Goal: Task Accomplishment & Management: Manage account settings

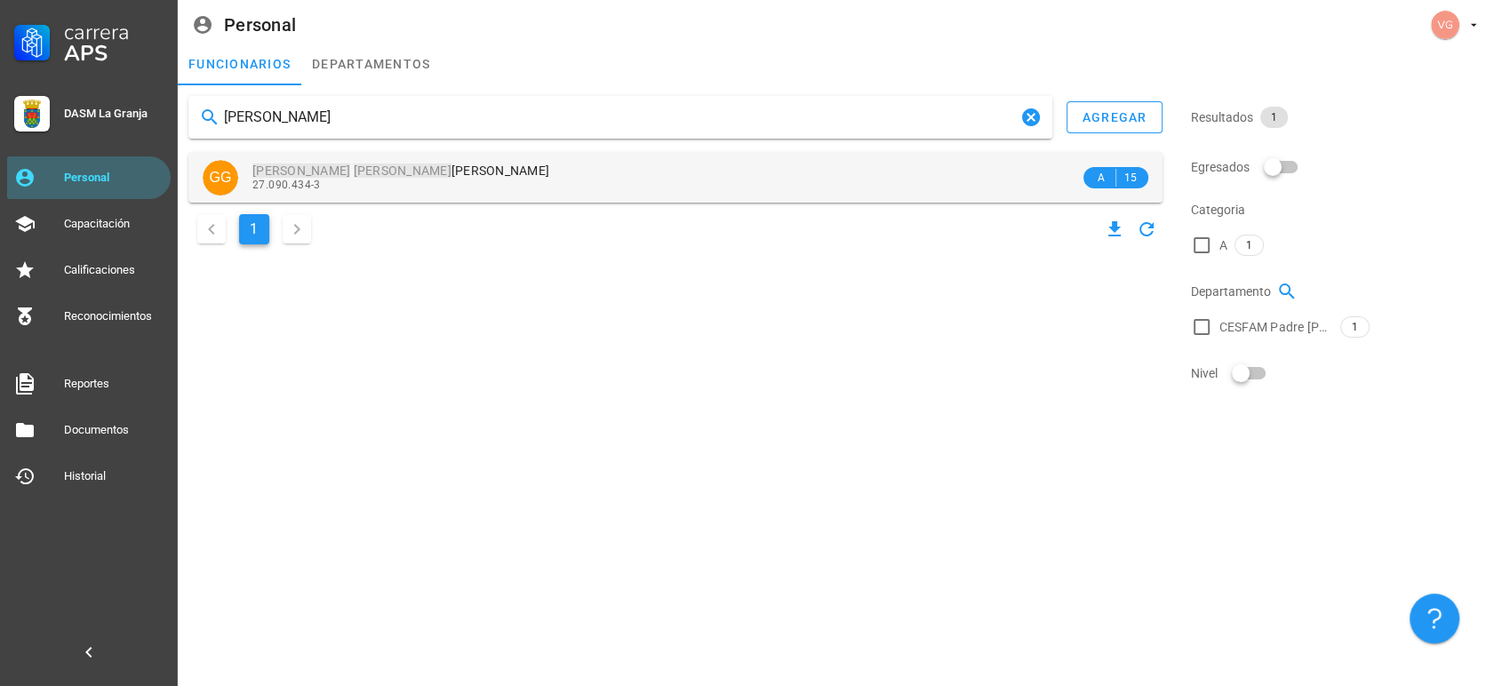
type input "[PERSON_NAME]"
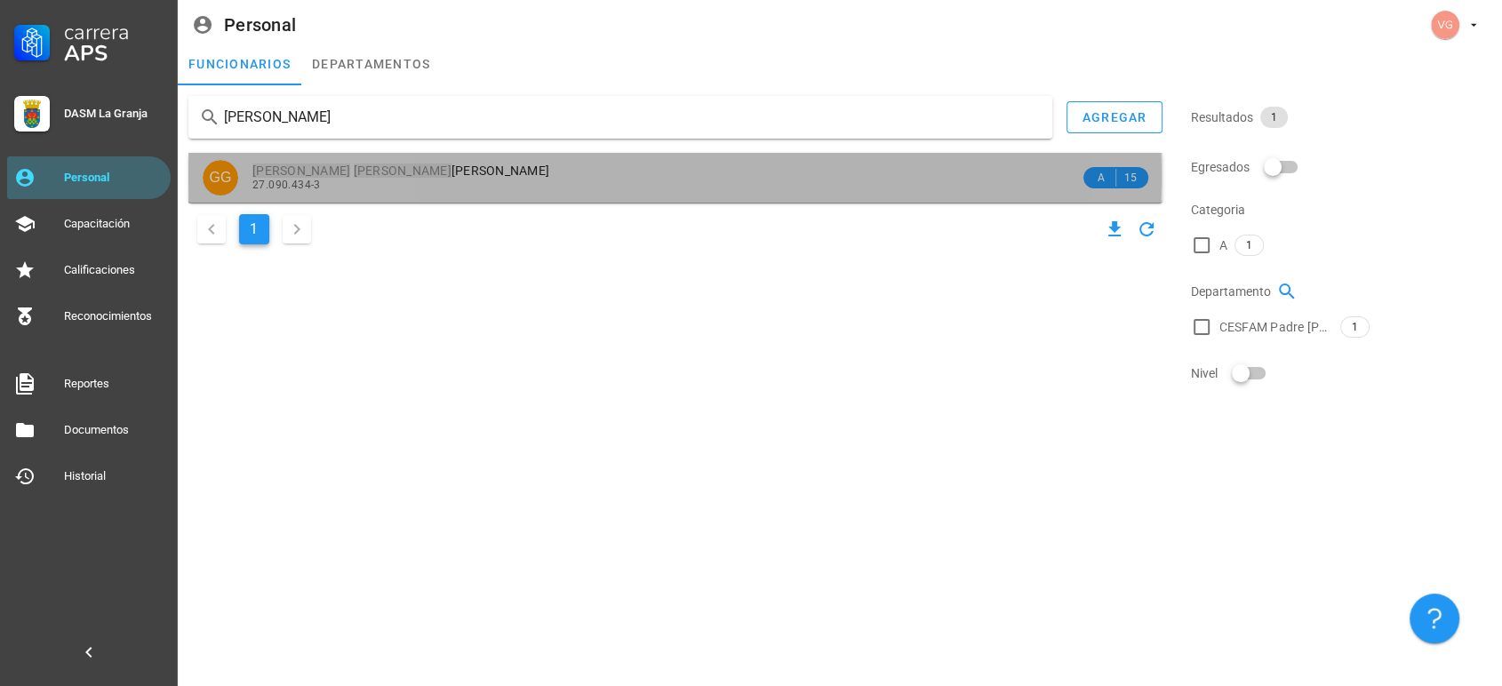
click at [411, 183] on div "27.090.434-3" at bounding box center [665, 185] width 827 height 12
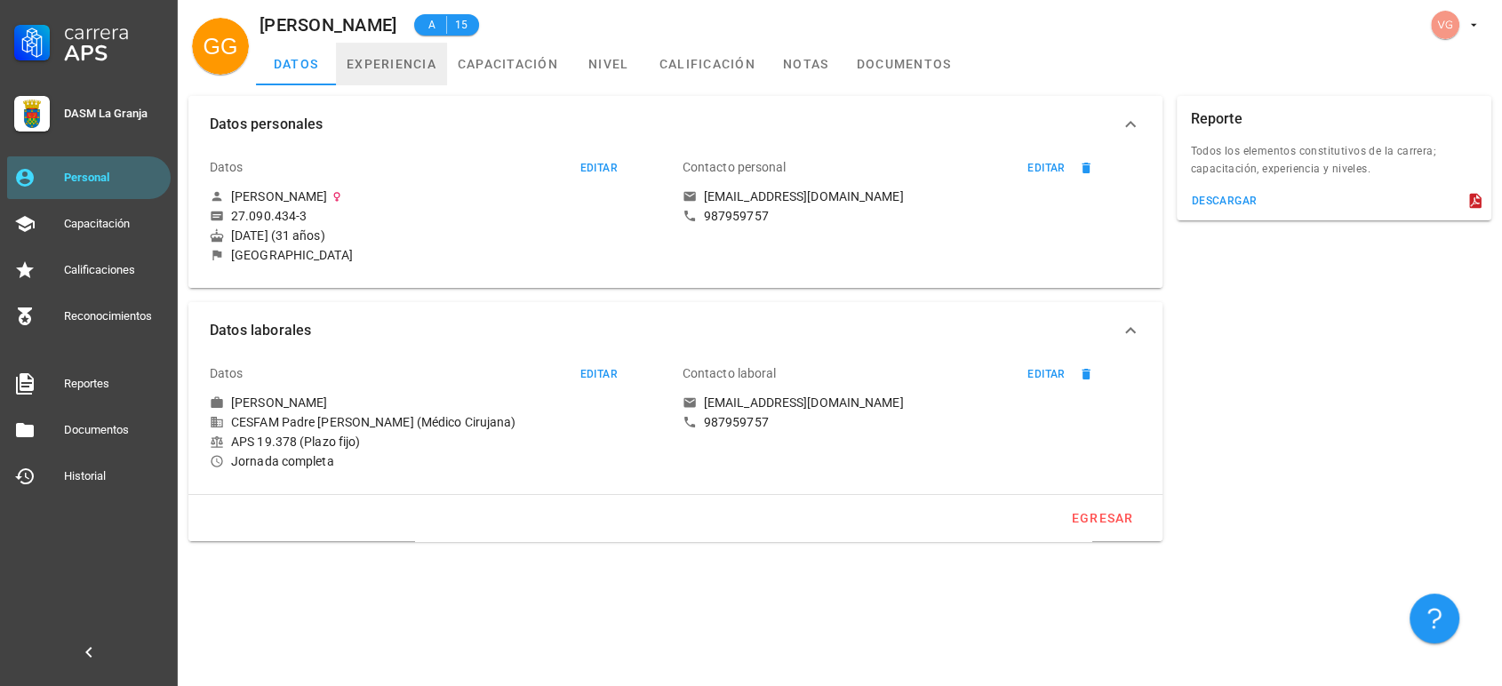
click at [397, 64] on link "experiencia" at bounding box center [391, 64] width 111 height 43
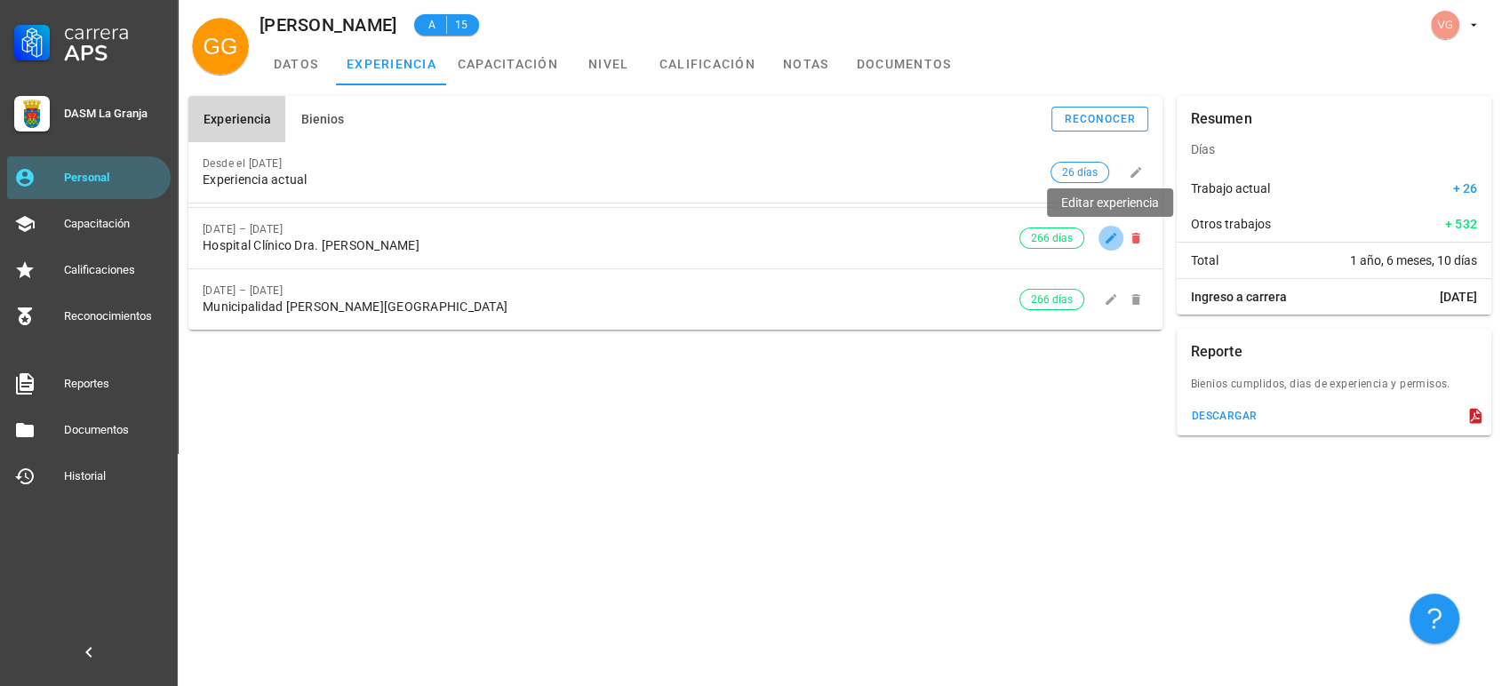
click at [1107, 240] on icon "button" at bounding box center [1111, 238] width 11 height 11
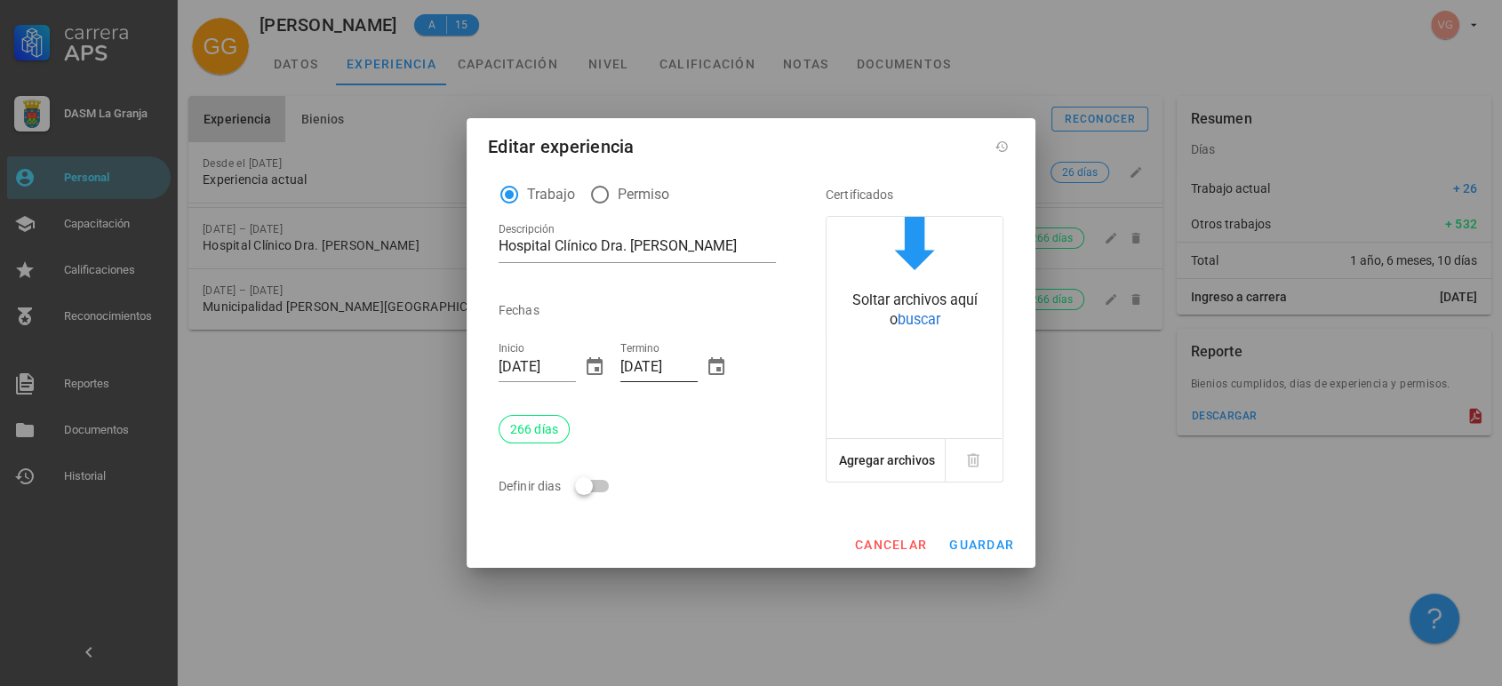
click at [630, 365] on input "[DATE]" at bounding box center [658, 367] width 77 height 28
type input "[DATE]"
click at [1002, 555] on button "guardar" at bounding box center [981, 545] width 80 height 32
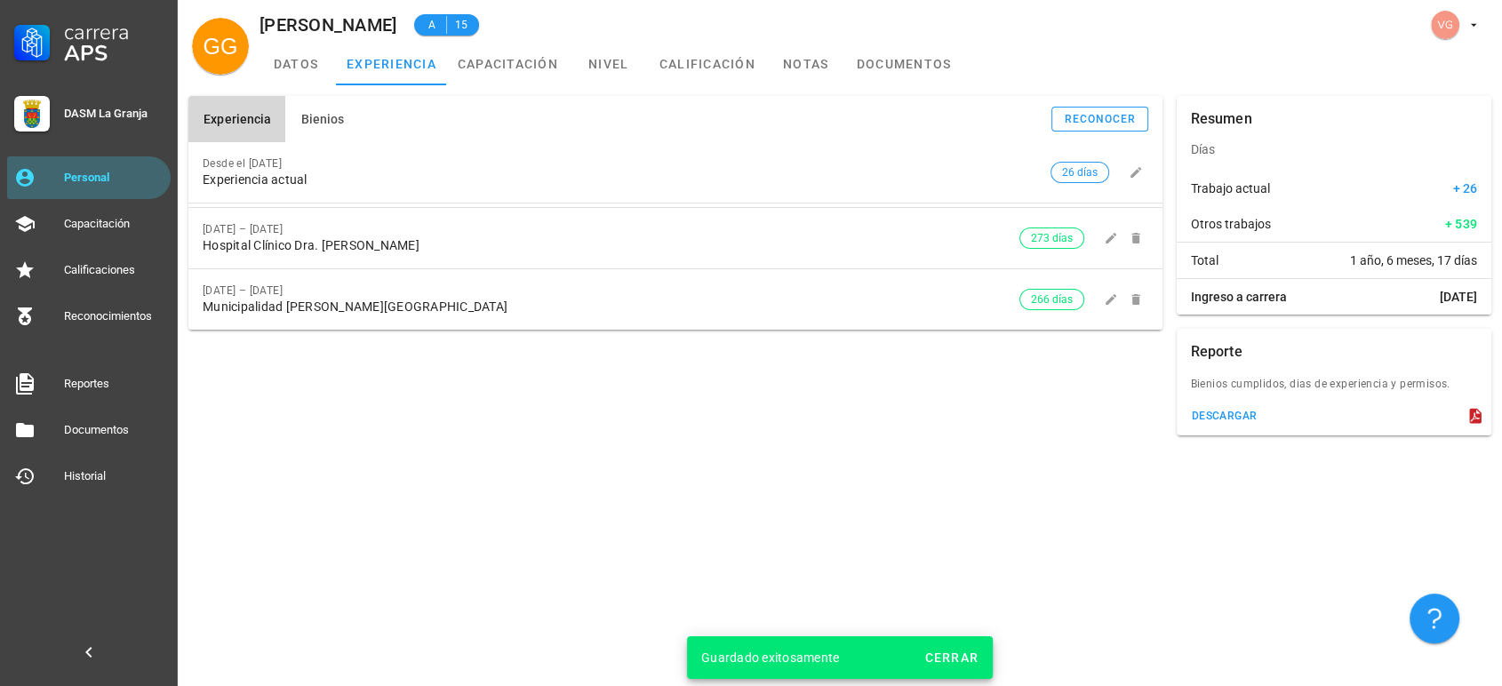
click at [540, 440] on div "Experiencia Bienios reconocer Desde el [DATE] Experiencia actual 26 días [DATE]…" at bounding box center [675, 266] width 988 height 354
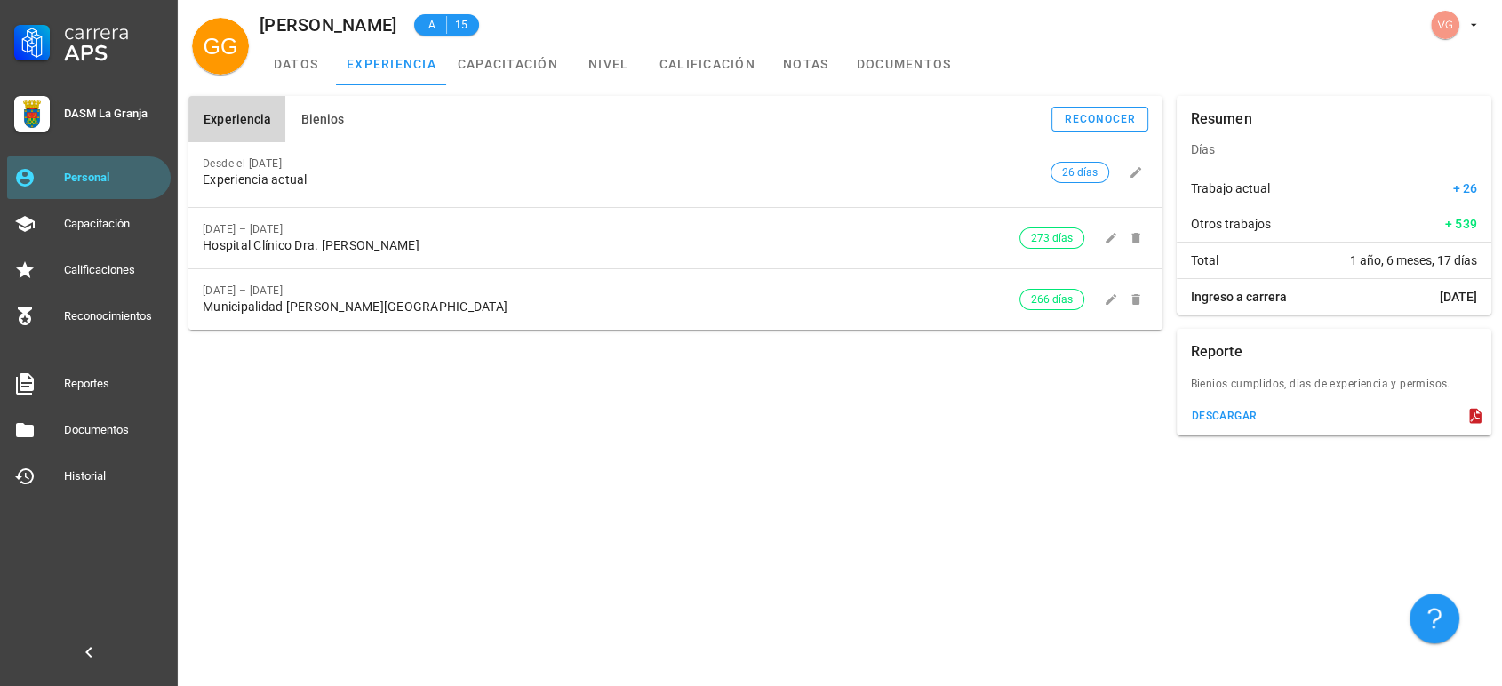
click at [577, 443] on div "Experiencia Bienios reconocer Desde el [DATE] Experiencia actual 26 días [DATE]…" at bounding box center [840, 265] width 1324 height 361
click at [867, 409] on div "Experiencia Bienios reconocer Desde el [DATE] Experiencia actual 26 días [DATE]…" at bounding box center [675, 266] width 988 height 354
click at [533, 84] on link "capacitación" at bounding box center [508, 64] width 122 height 43
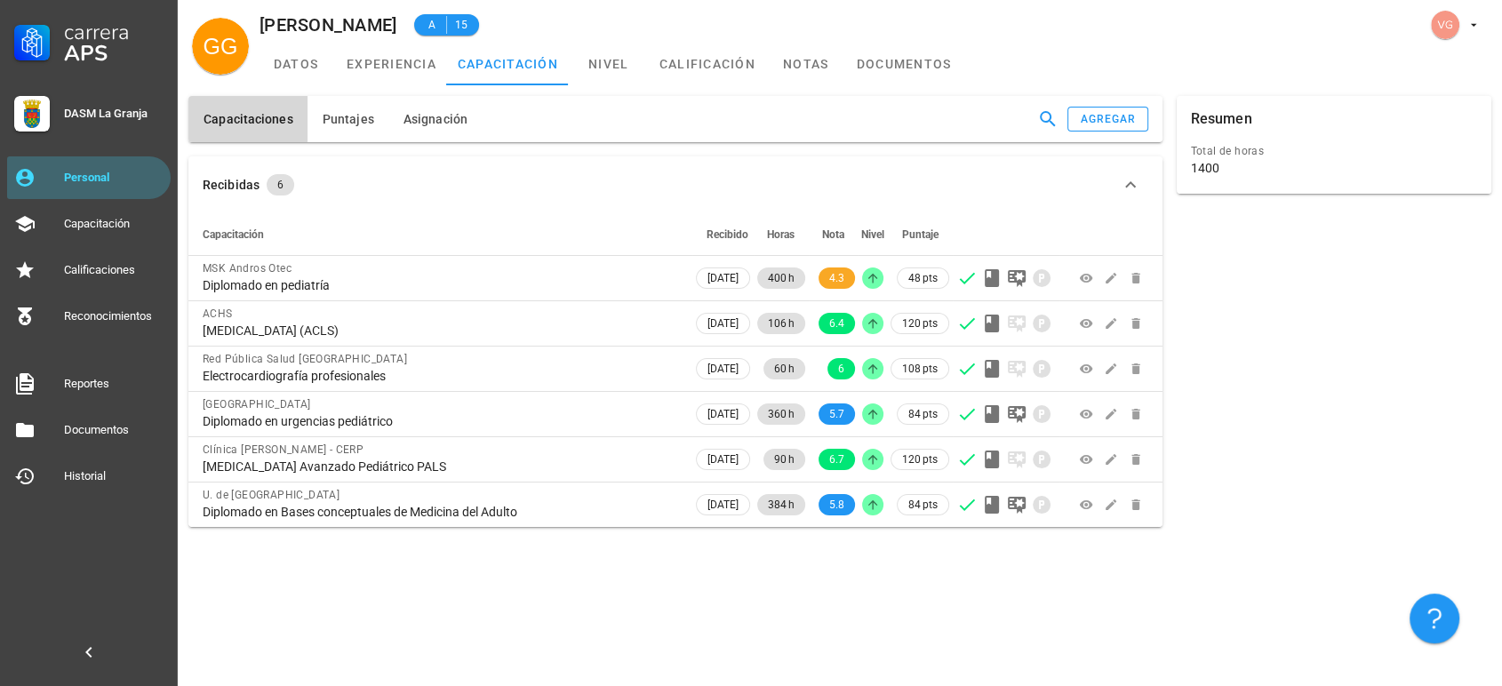
drag, startPoint x: 740, startPoint y: 610, endPoint x: 737, endPoint y: 599, distance: 11.2
click at [739, 608] on div "Capacitaciones [GEOGRAPHIC_DATA] Asignación agregar Recibidas 6 Capacitación Re…" at bounding box center [840, 385] width 1324 height 601
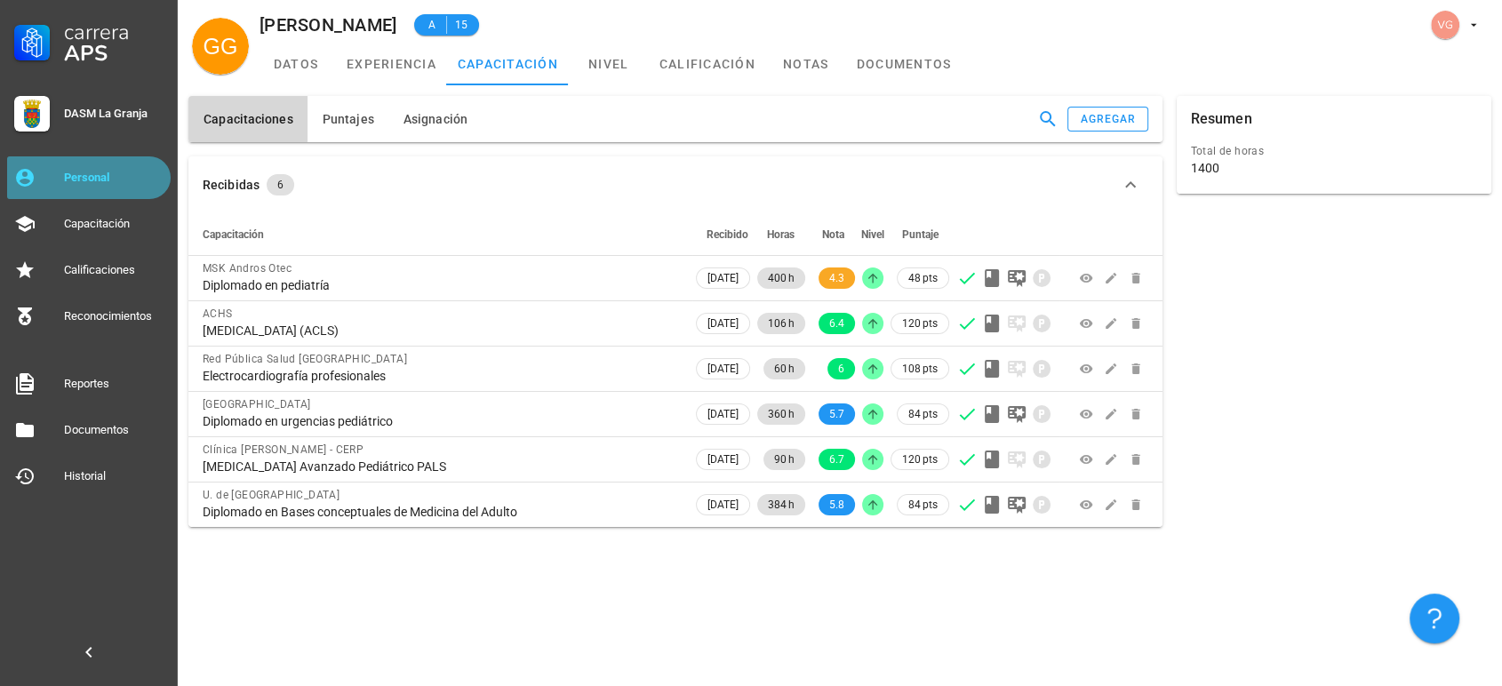
click at [131, 168] on div "Personal" at bounding box center [114, 178] width 100 height 28
